Goal: Information Seeking & Learning: Check status

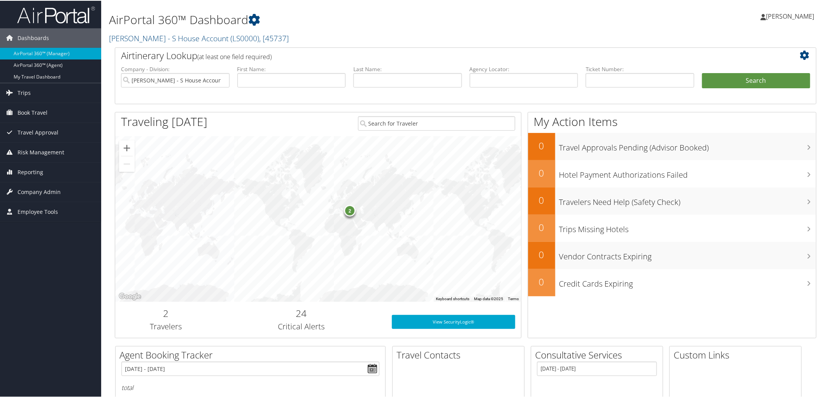
click at [349, 213] on div "2" at bounding box center [350, 210] width 12 height 12
click at [349, 213] on div "2" at bounding box center [350, 211] width 12 height 12
click at [435, 194] on div "2 Sandra Morgan Istanbul, TR Stephen Morgan Istanbul, TR" at bounding box center [318, 218] width 406 height 165
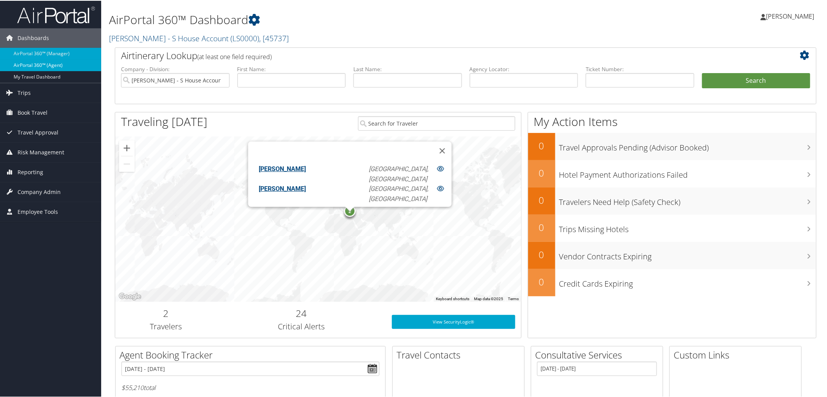
click at [40, 61] on link "AirPortal 360™ (Agent)" at bounding box center [50, 65] width 101 height 12
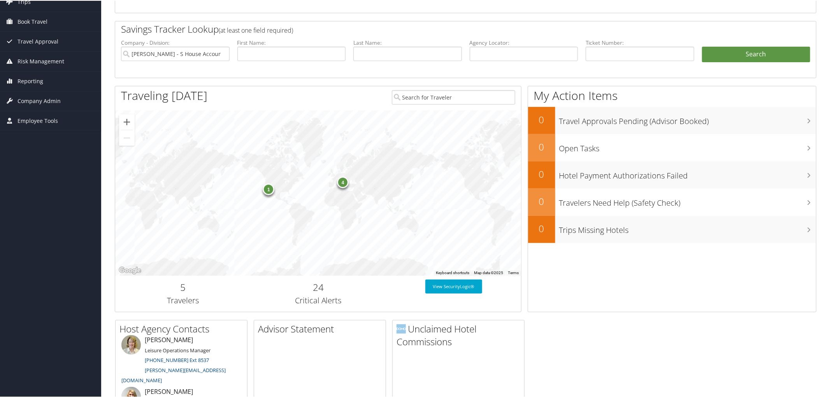
scroll to position [125, 0]
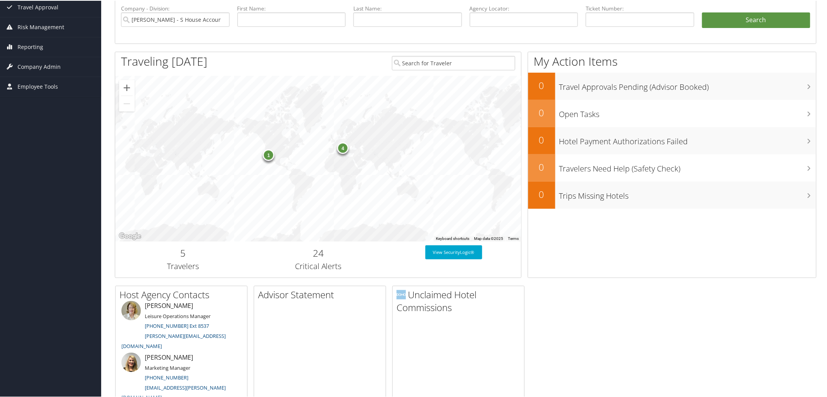
click at [266, 150] on div "1" at bounding box center [269, 155] width 12 height 12
click at [266, 151] on div at bounding box center [268, 153] width 10 height 5
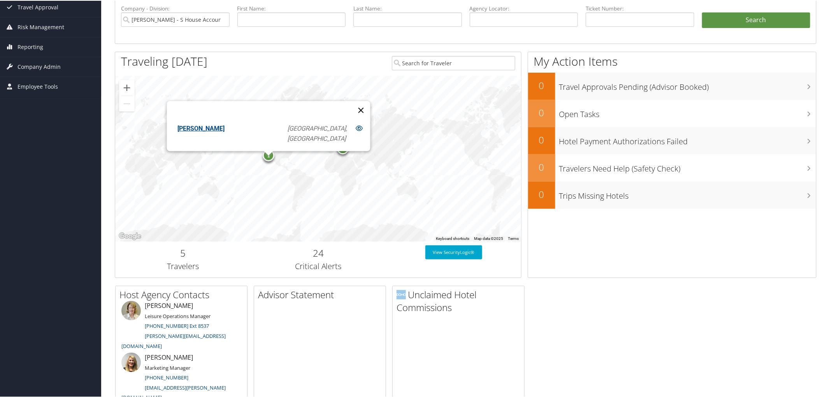
click at [351, 105] on button "Close" at bounding box center [360, 109] width 19 height 19
click at [344, 151] on div "4" at bounding box center [343, 148] width 12 height 12
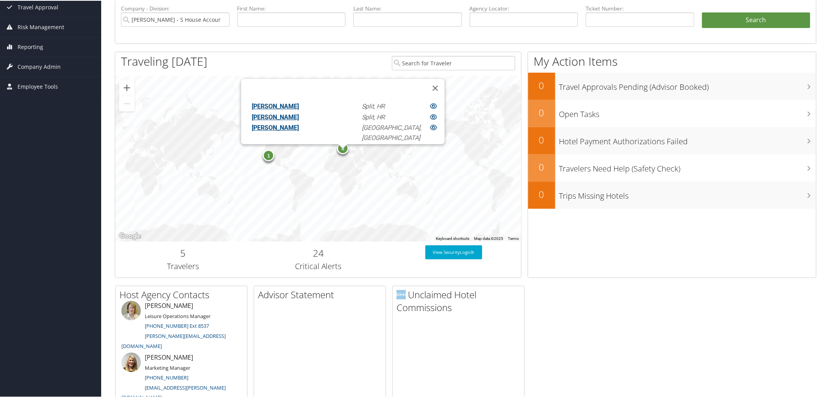
click at [344, 151] on div "4" at bounding box center [343, 148] width 12 height 12
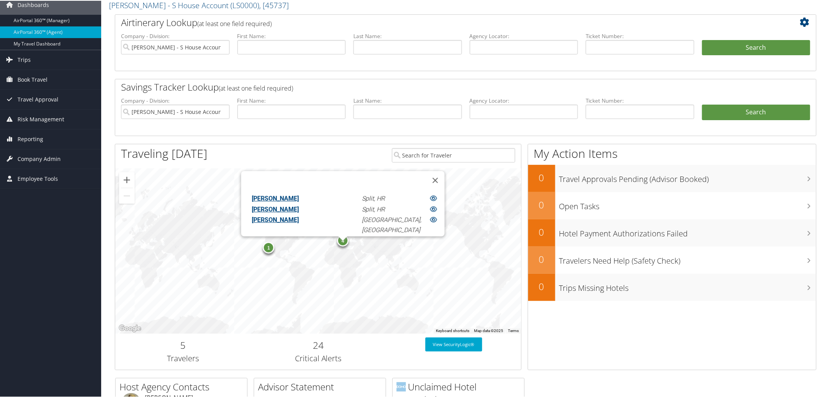
scroll to position [0, 0]
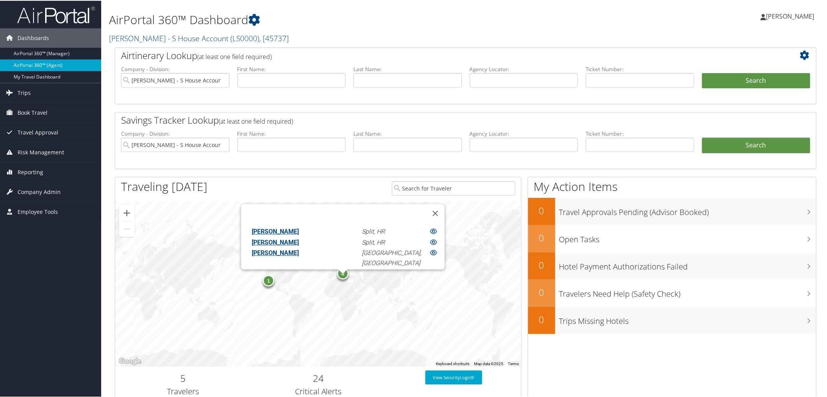
click at [34, 63] on link "AirPortal 360™ (Agent)" at bounding box center [50, 65] width 101 height 12
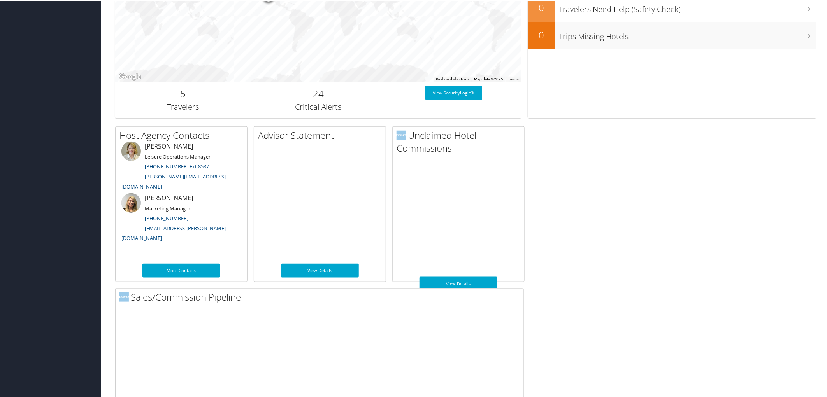
scroll to position [336, 0]
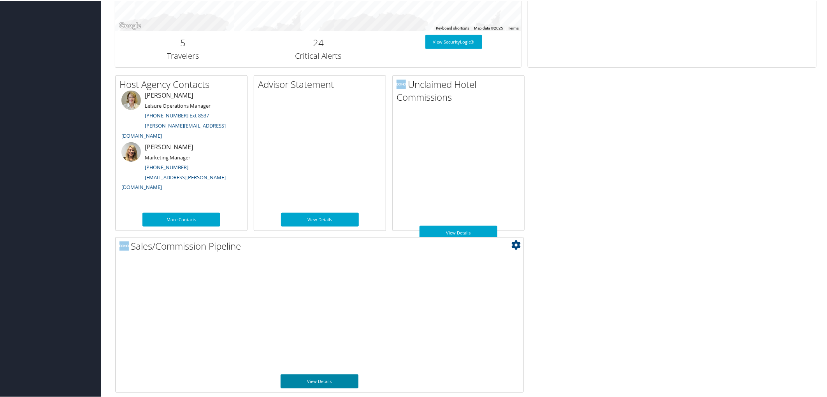
click at [327, 378] on link "View Details" at bounding box center [320, 381] width 78 height 14
